Goal: Information Seeking & Learning: Learn about a topic

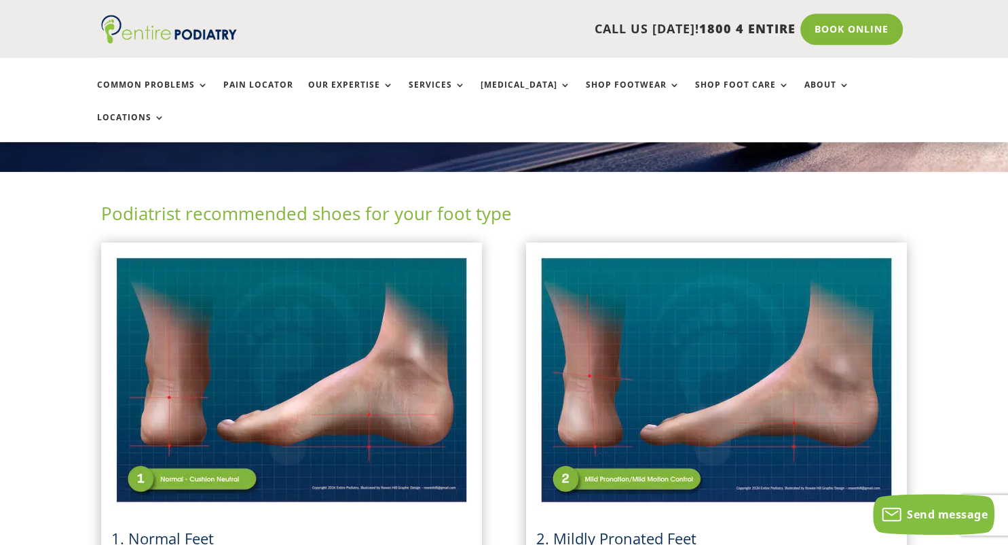
scroll to position [310, 0]
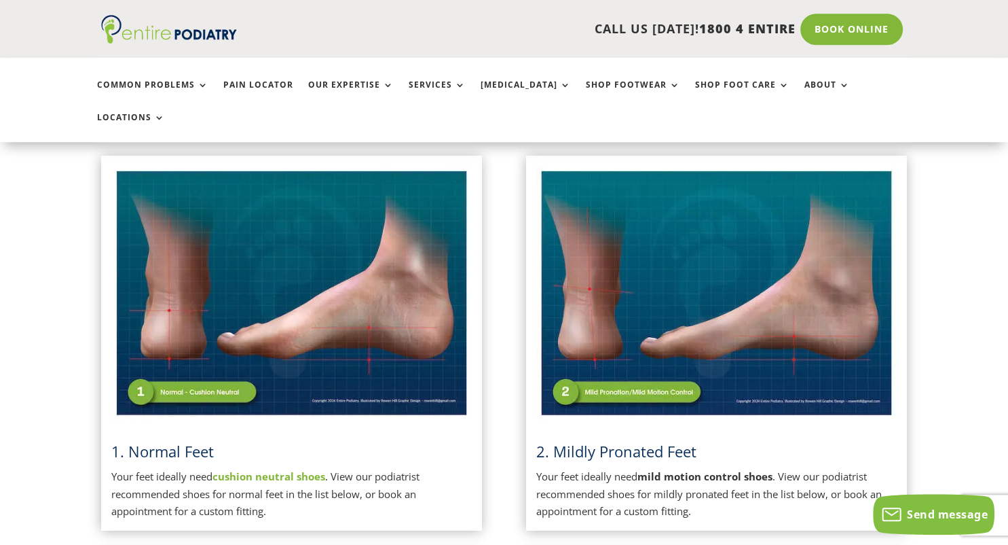
click at [200, 357] on img at bounding box center [291, 293] width 361 height 255
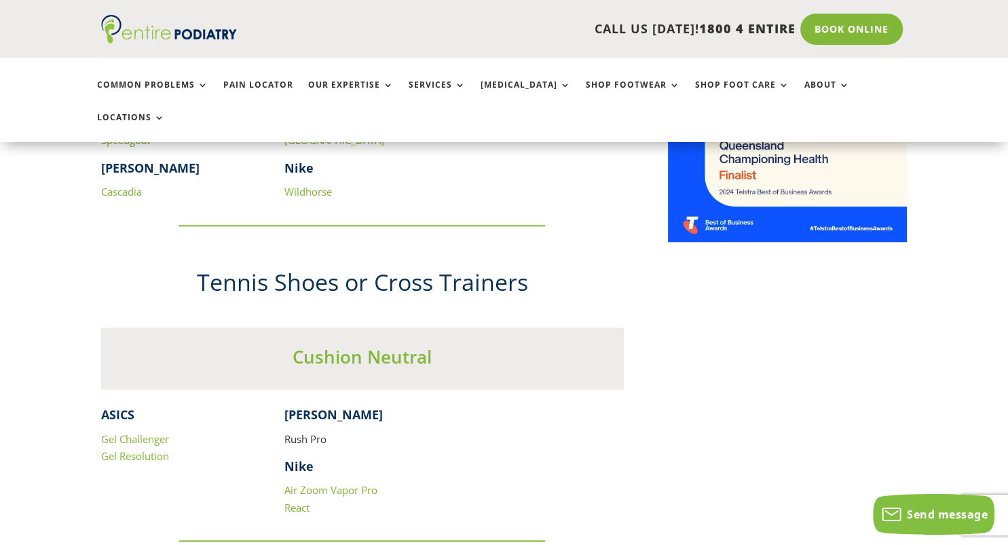
scroll to position [1160, 0]
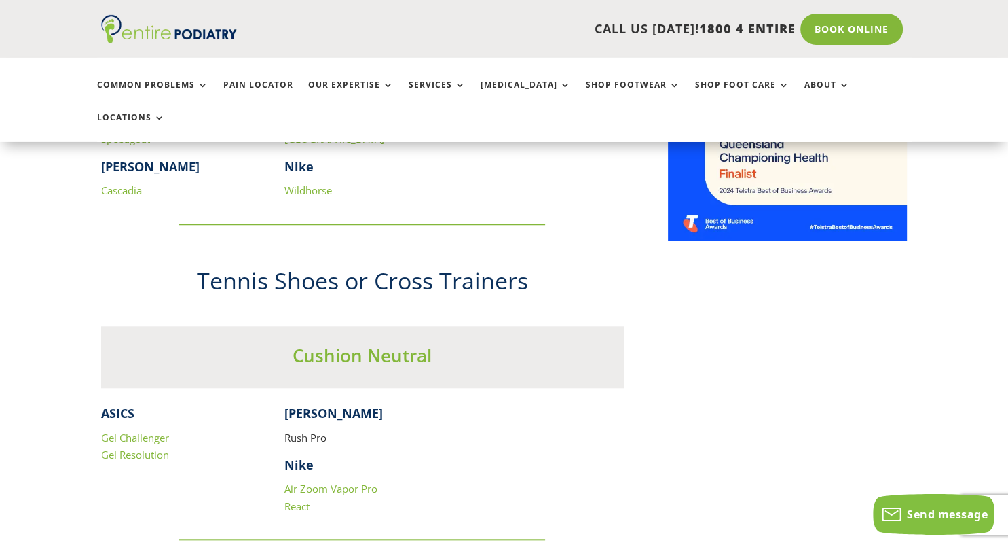
click at [124, 431] on link "Gel Challenger" at bounding box center [135, 438] width 68 height 14
click at [136, 447] on link "Gel Resolution" at bounding box center [135, 454] width 68 height 14
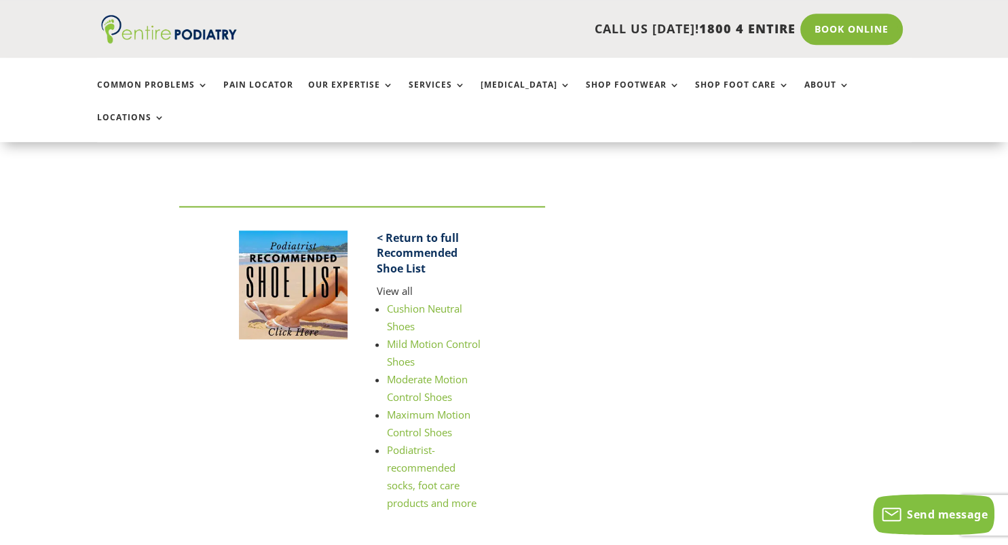
scroll to position [1832, 0]
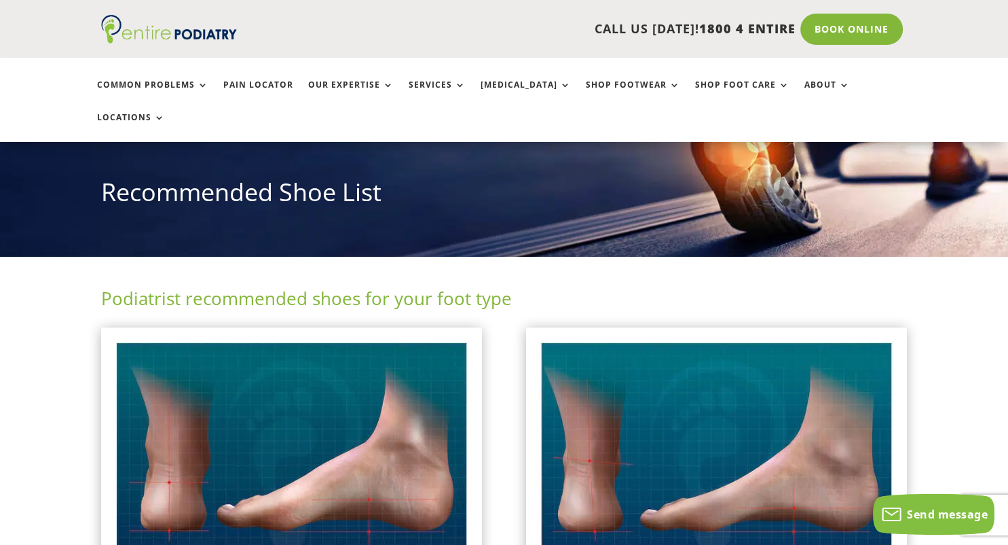
scroll to position [134, 0]
